Goal: Transaction & Acquisition: Obtain resource

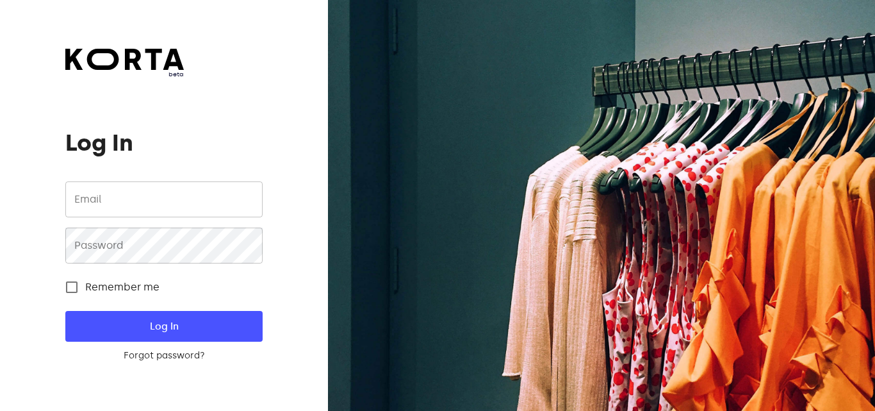
click at [179, 205] on input "email" at bounding box center [163, 199] width 197 height 36
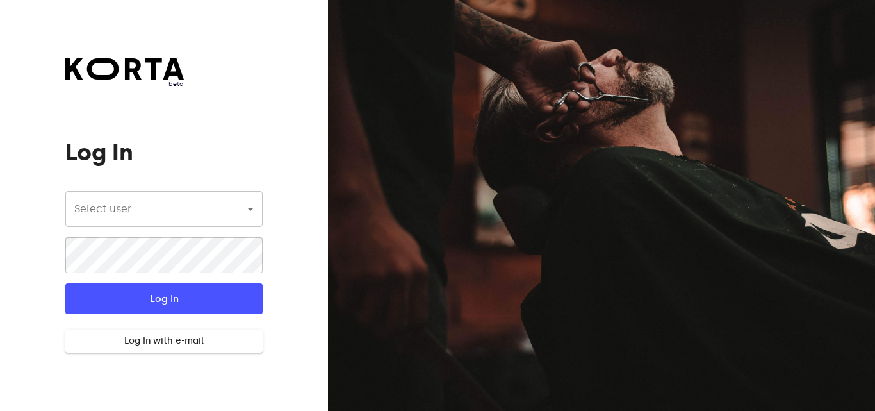
click at [133, 211] on body "beta Log In Select user ​ ​ ​ Log In Log In with e-mail Need an Account? Create…" at bounding box center [437, 205] width 875 height 411
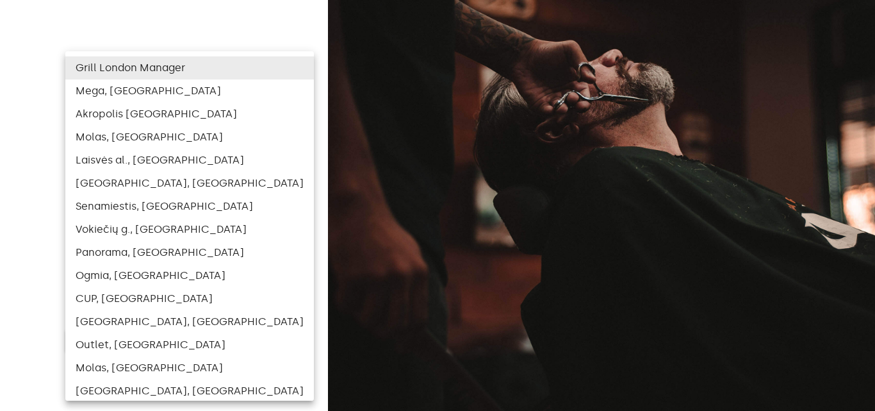
click at [147, 345] on li "Outlet, [GEOGRAPHIC_DATA]" at bounding box center [189, 344] width 249 height 23
type input "122"
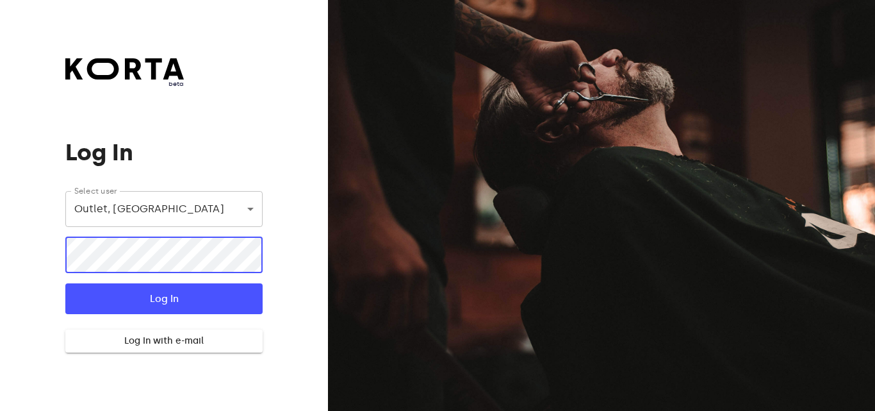
click at [65, 283] on button "Log In" at bounding box center [163, 298] width 197 height 31
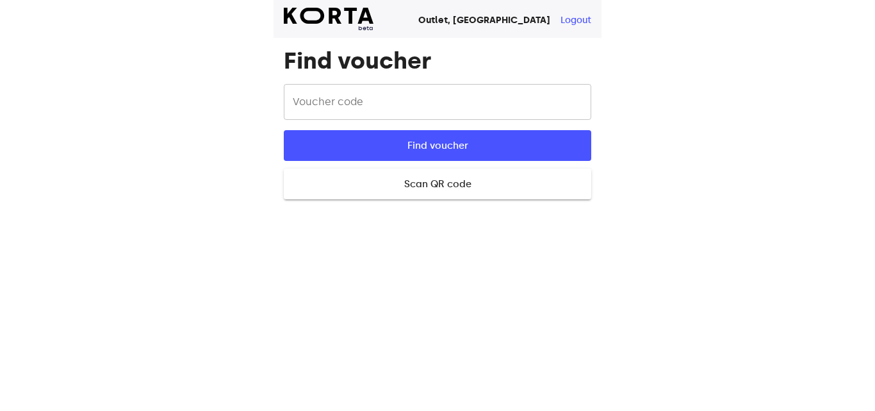
click at [544, 95] on input "text" at bounding box center [437, 102] width 307 height 36
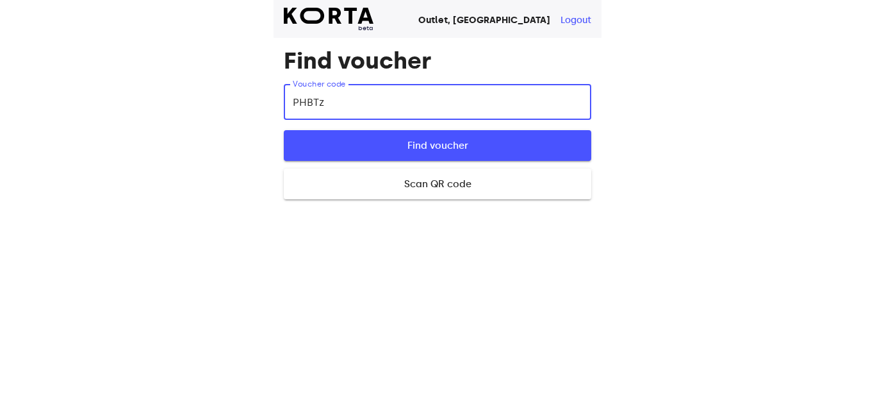
type input "PHBTz"
click at [461, 146] on span "Find voucher" at bounding box center [437, 145] width 266 height 17
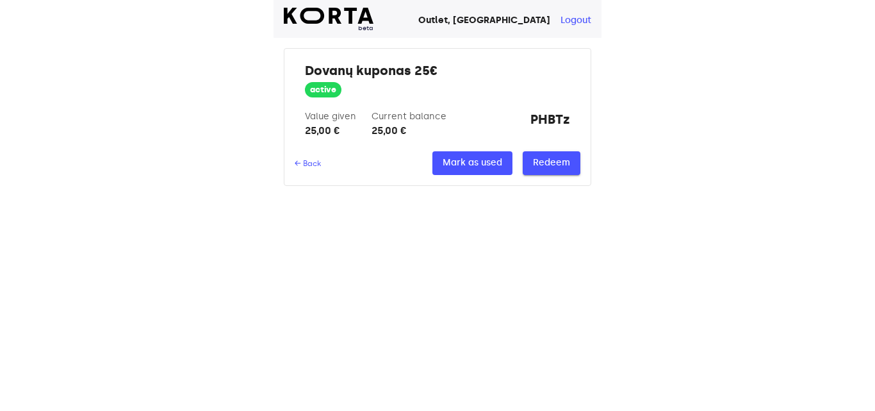
click at [560, 174] on button "Redeem" at bounding box center [552, 163] width 58 height 24
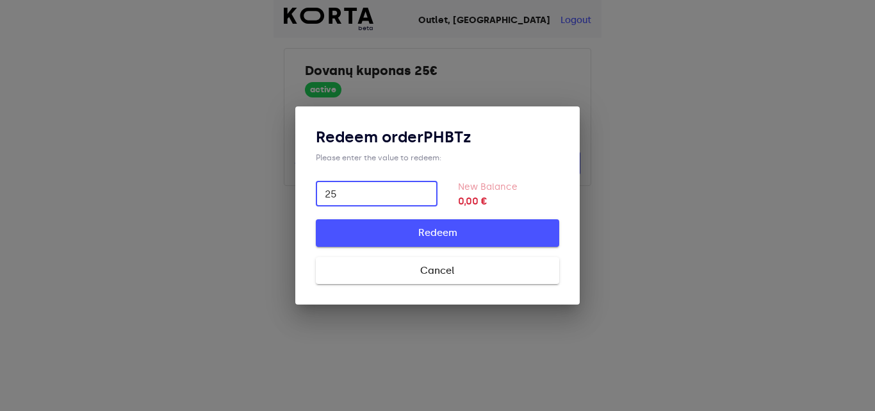
type input "25"
click at [460, 227] on span "Redeem" at bounding box center [437, 232] width 202 height 17
